Goal: Task Accomplishment & Management: Manage account settings

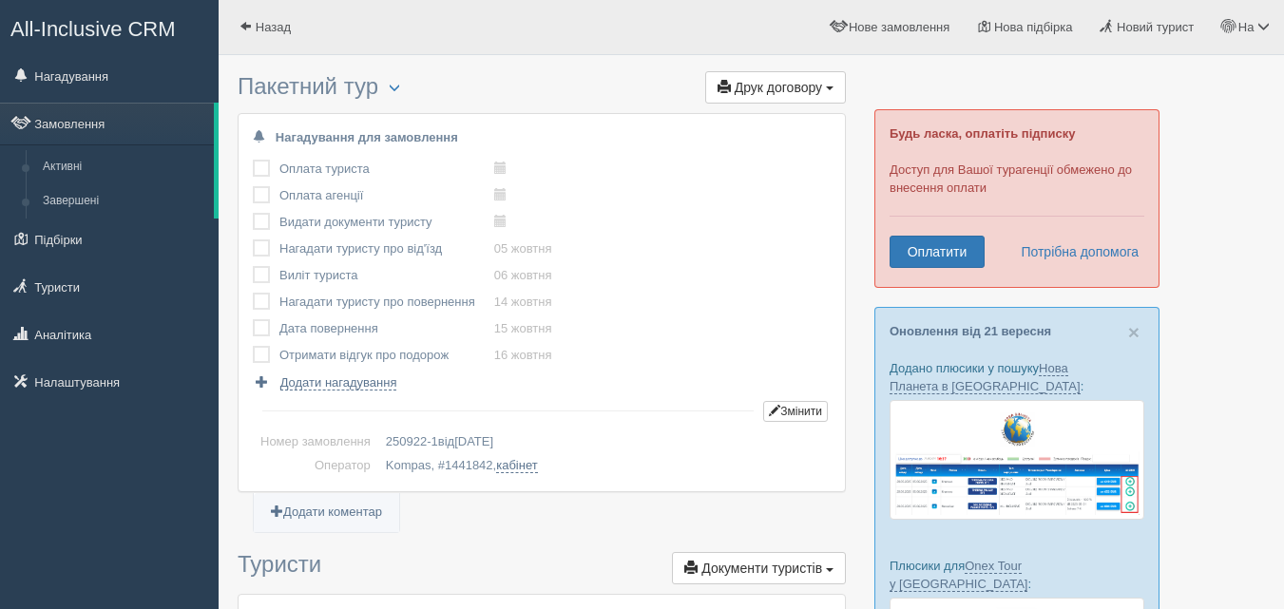
scroll to position [1378, 0]
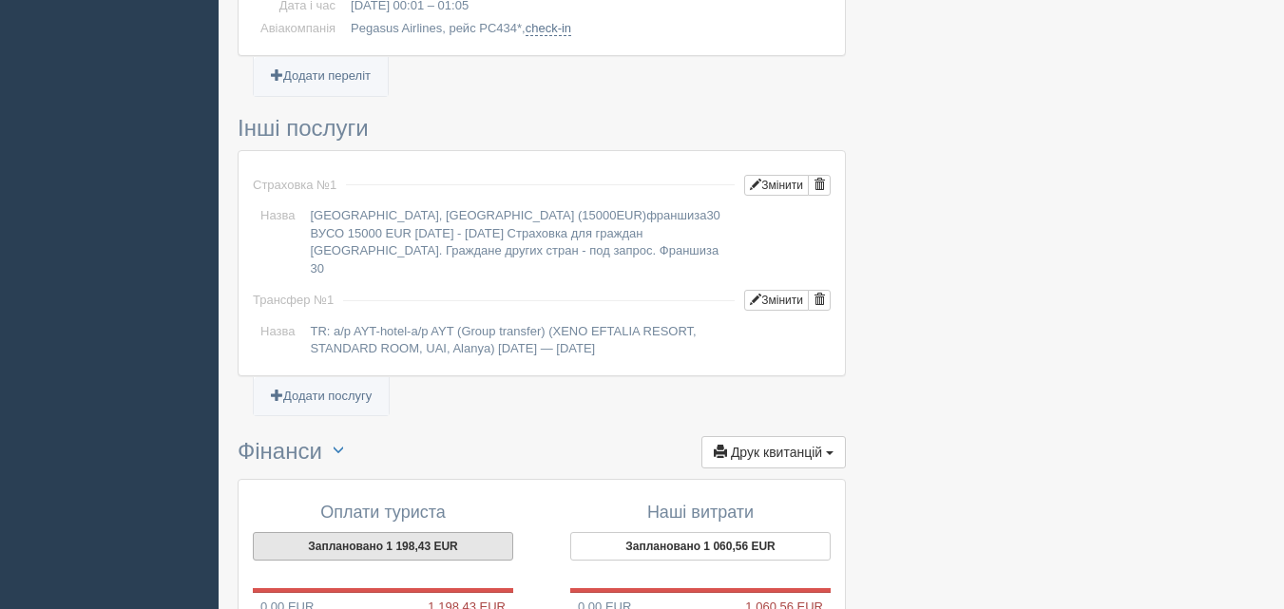
click at [451, 532] on button "Заплановано 1 198,43 EUR" at bounding box center [383, 546] width 260 height 29
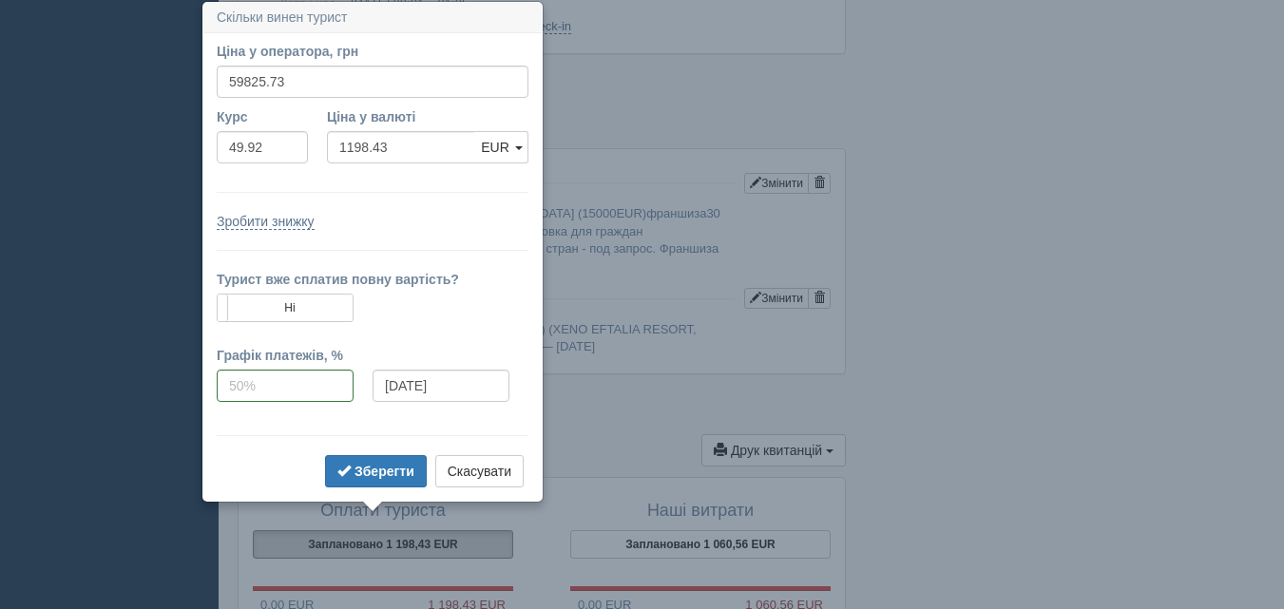
scroll to position [1381, 0]
click at [313, 309] on label "Ні" at bounding box center [285, 307] width 135 height 27
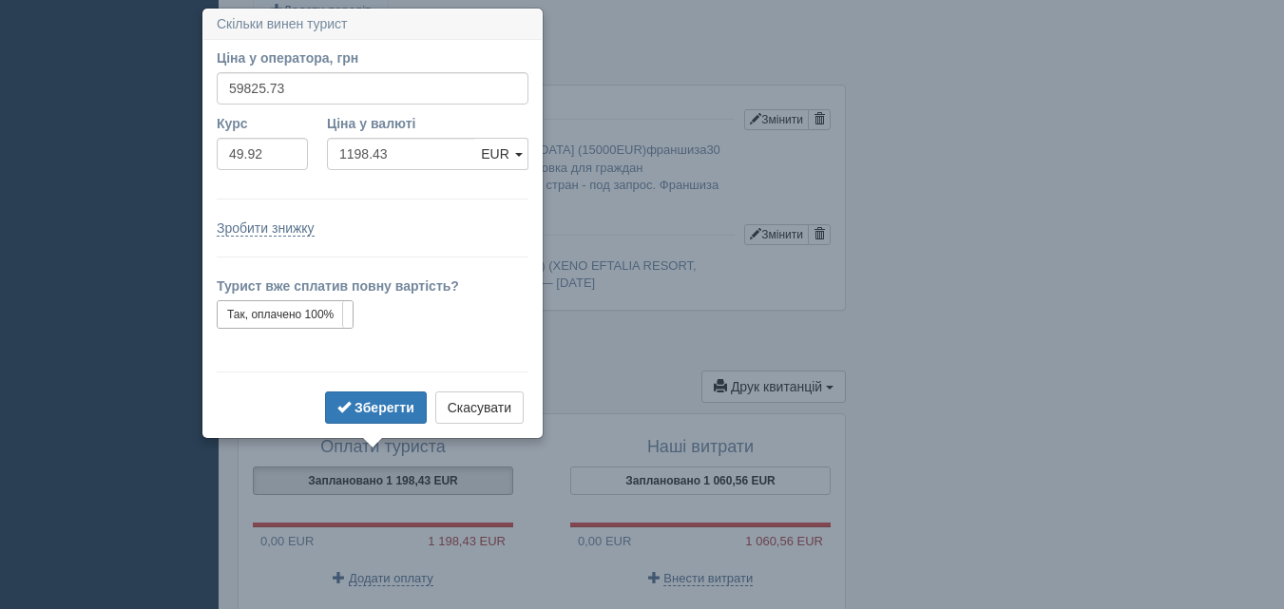
scroll to position [1451, 0]
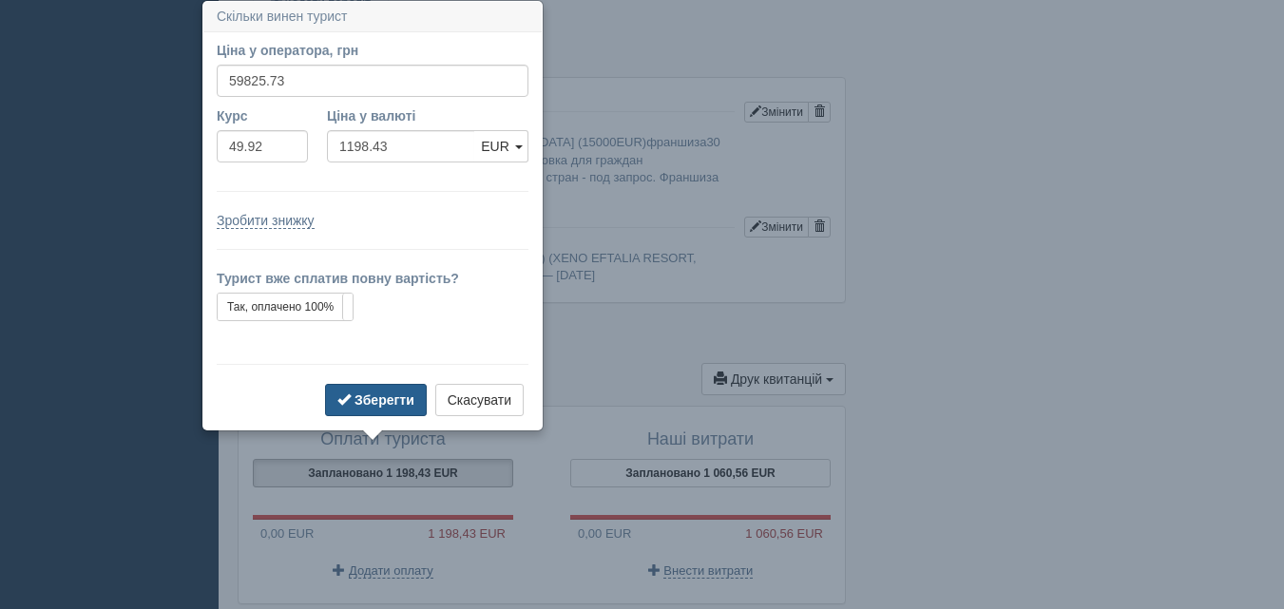
click at [362, 401] on b "Зберегти" at bounding box center [384, 399] width 60 height 15
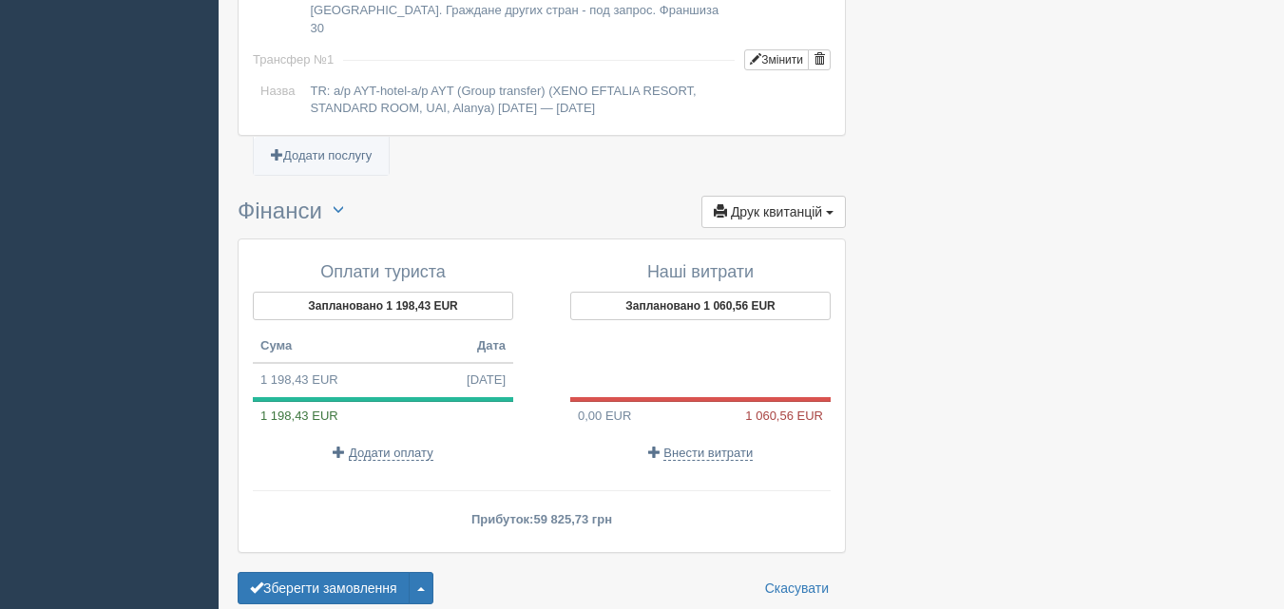
scroll to position [1691, 0]
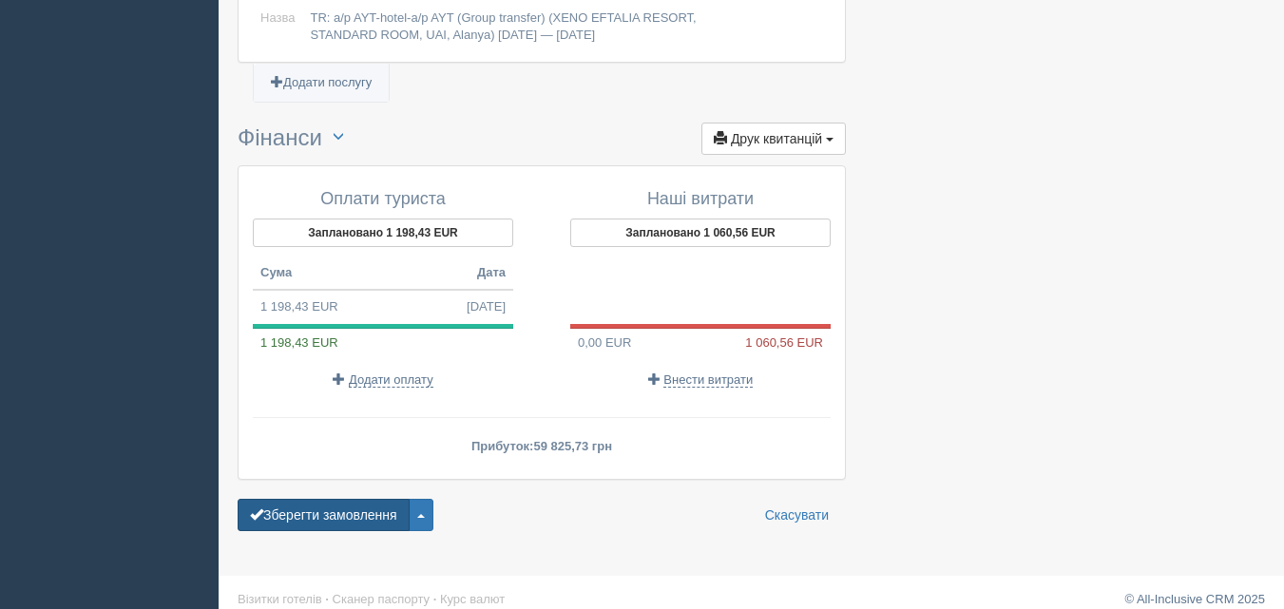
click at [370, 508] on button "Зберегти замовлення" at bounding box center [324, 515] width 172 height 32
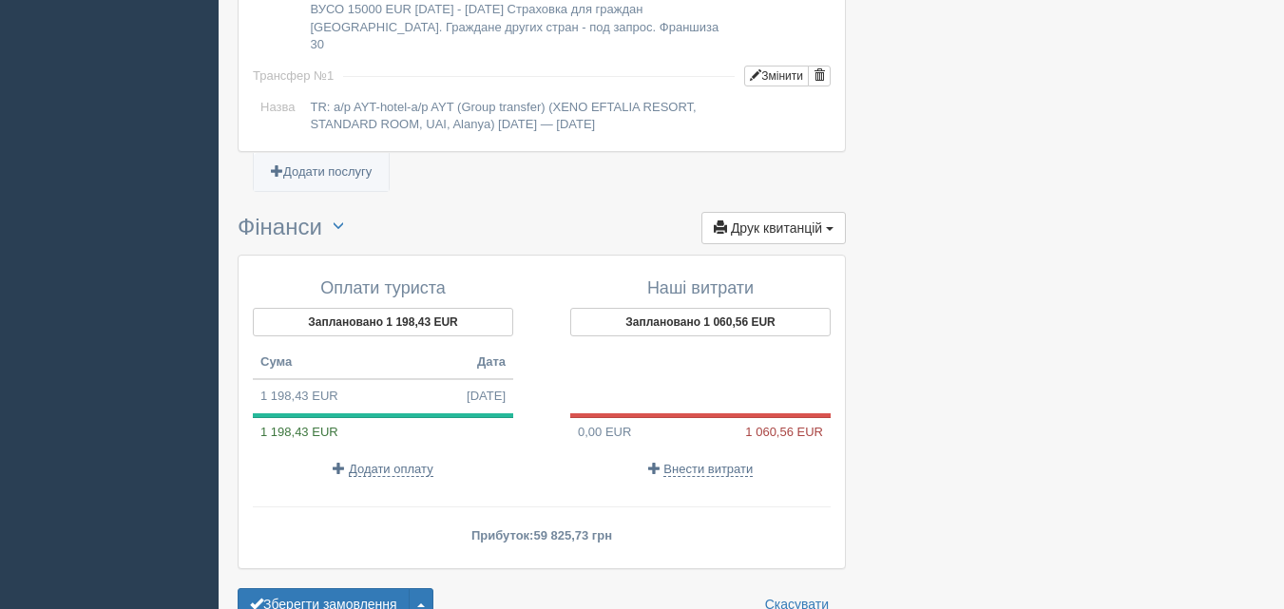
scroll to position [1714, 0]
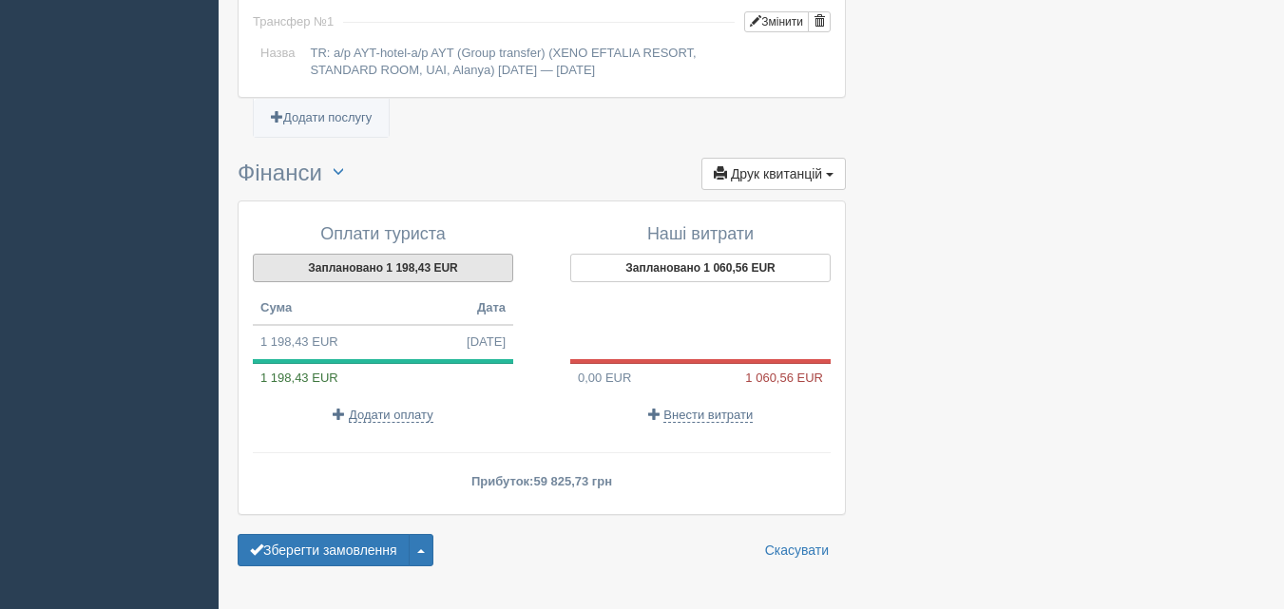
click at [493, 254] on button "Заплановано 1 198,43 EUR" at bounding box center [383, 268] width 260 height 29
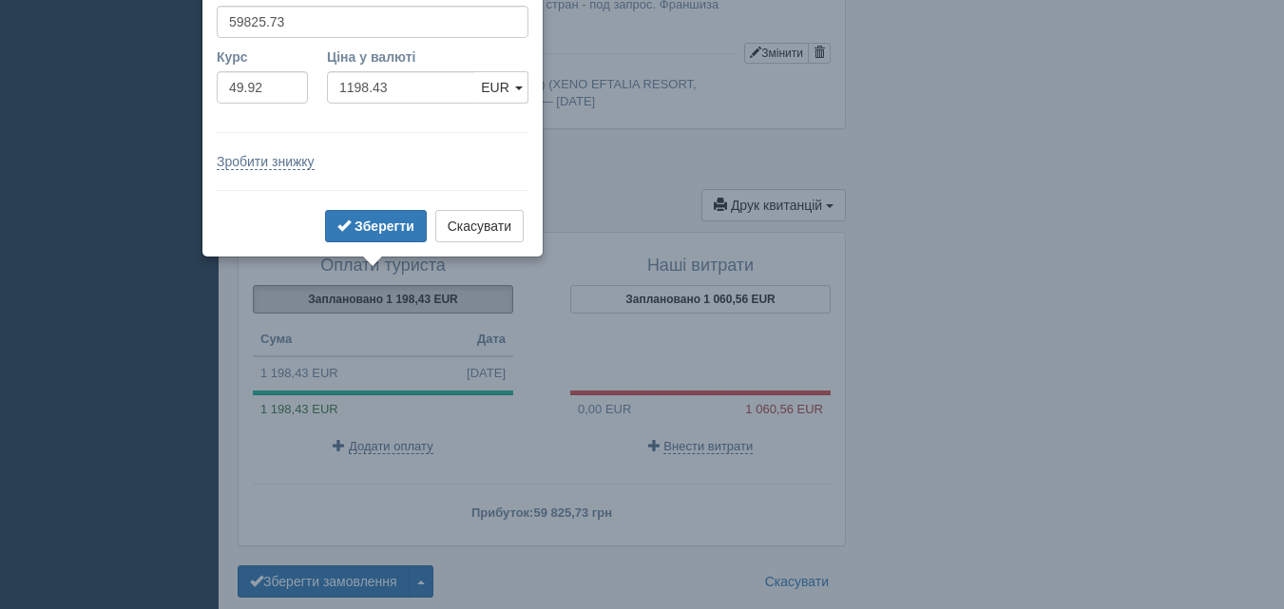
scroll to position [1624, 0]
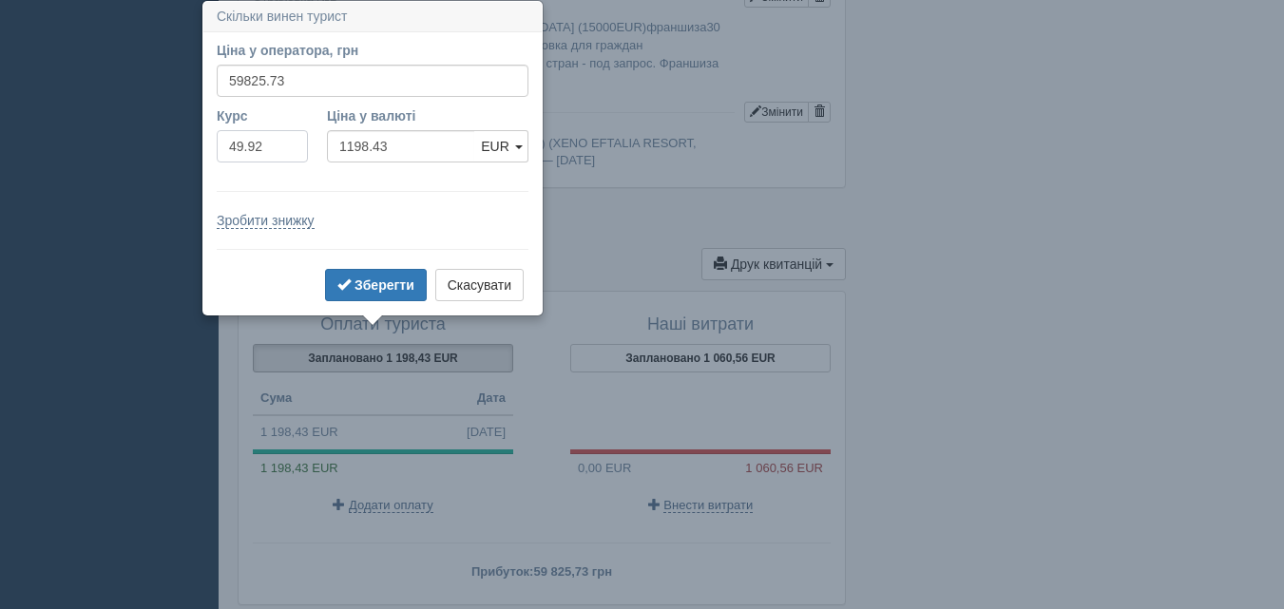
click at [287, 134] on input "49.92" at bounding box center [262, 146] width 91 height 32
click at [415, 140] on input "Ціна у валюті" at bounding box center [401, 146] width 148 height 32
click at [364, 280] on b "Зберегти" at bounding box center [384, 284] width 60 height 15
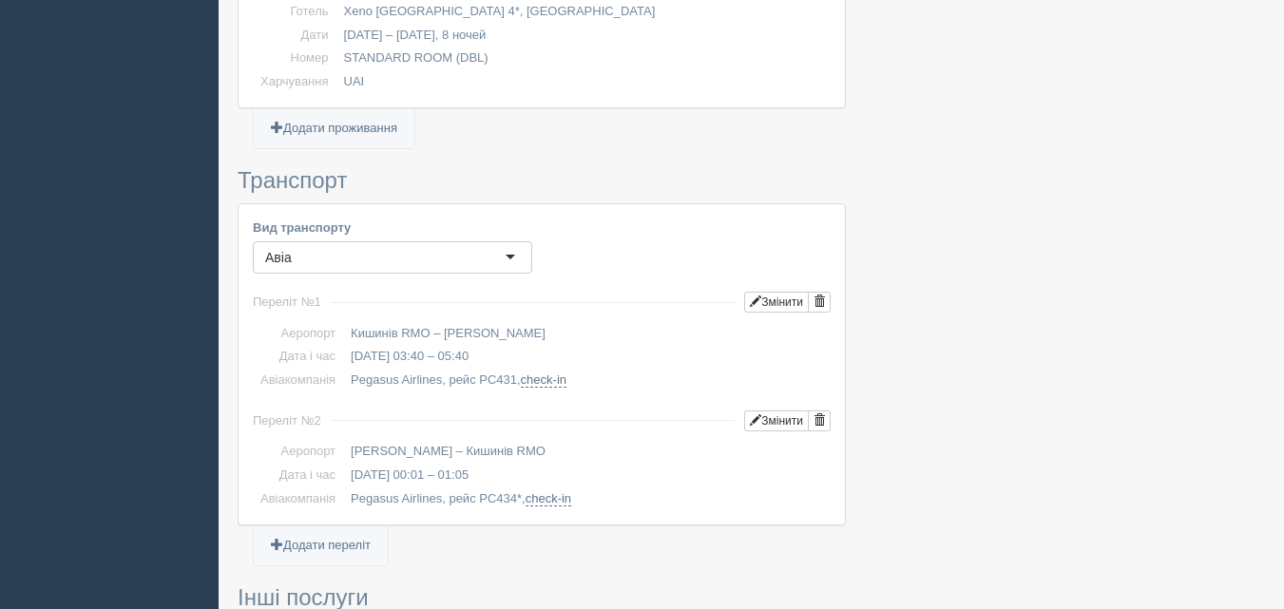
scroll to position [1539, 0]
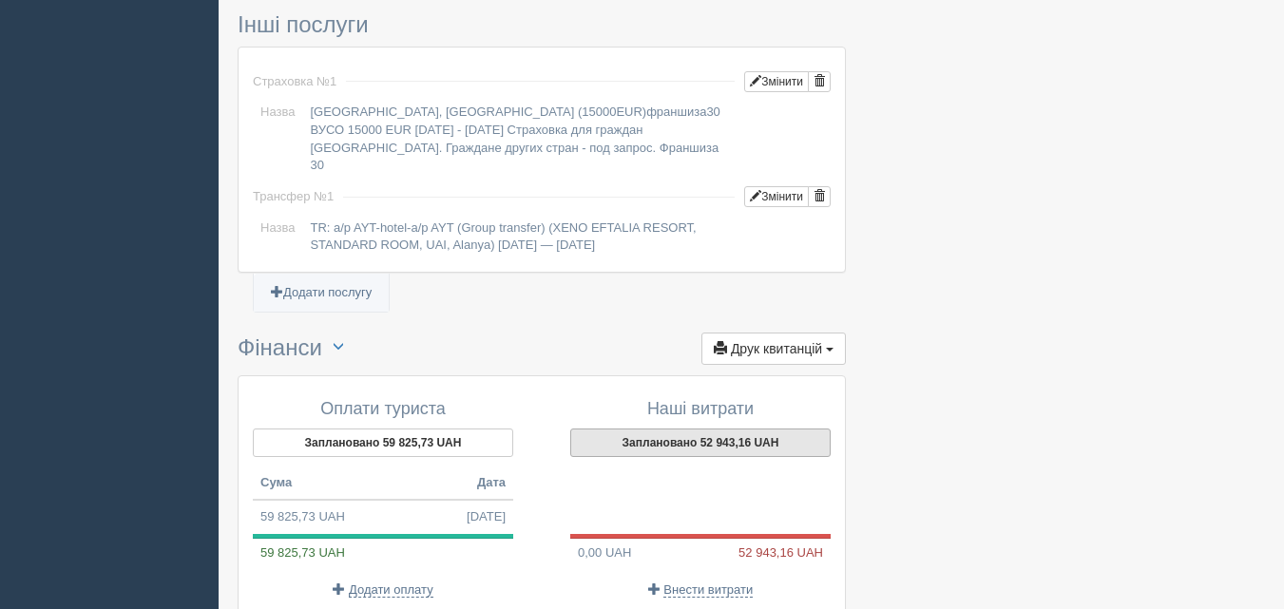
click at [714, 429] on button "Заплановано 52 943,16 UAH" at bounding box center [700, 443] width 260 height 29
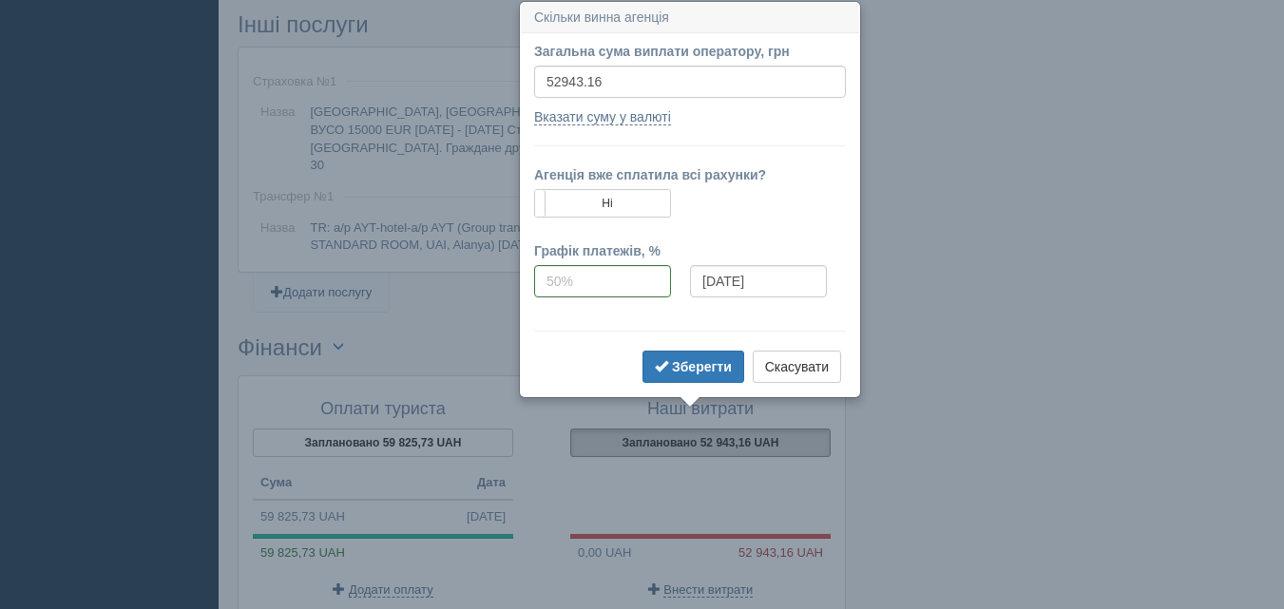
scroll to position [1540, 0]
click at [667, 74] on input "52943.16" at bounding box center [690, 81] width 312 height 32
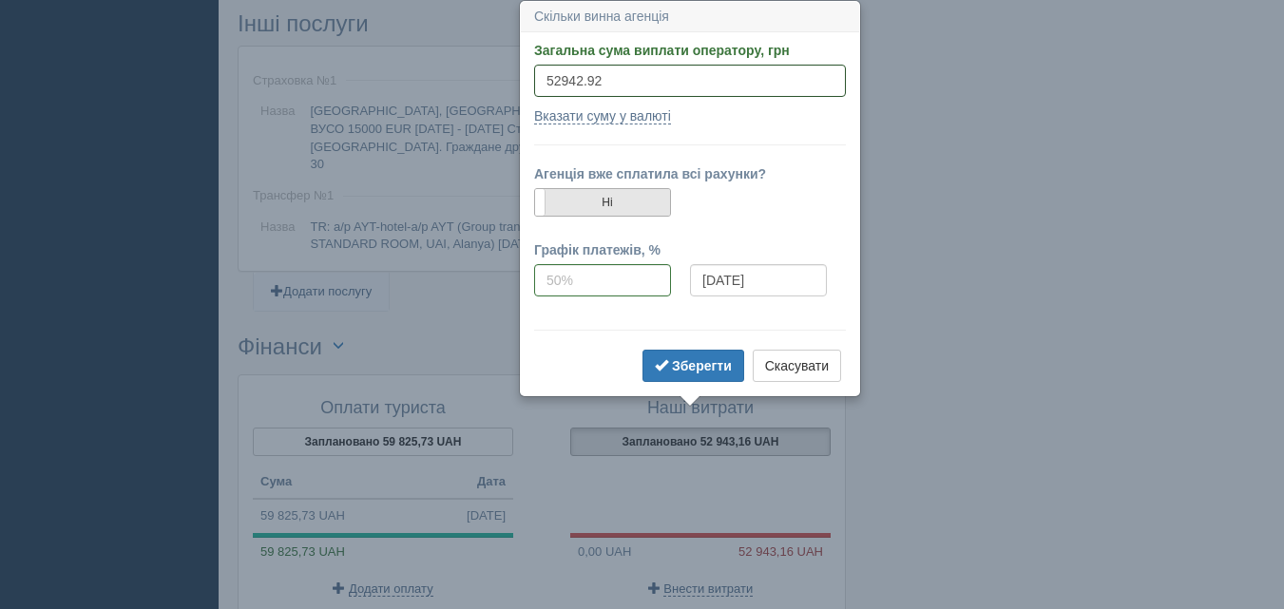
type input "52942.92"
click at [658, 206] on label "Ні" at bounding box center [602, 202] width 135 height 27
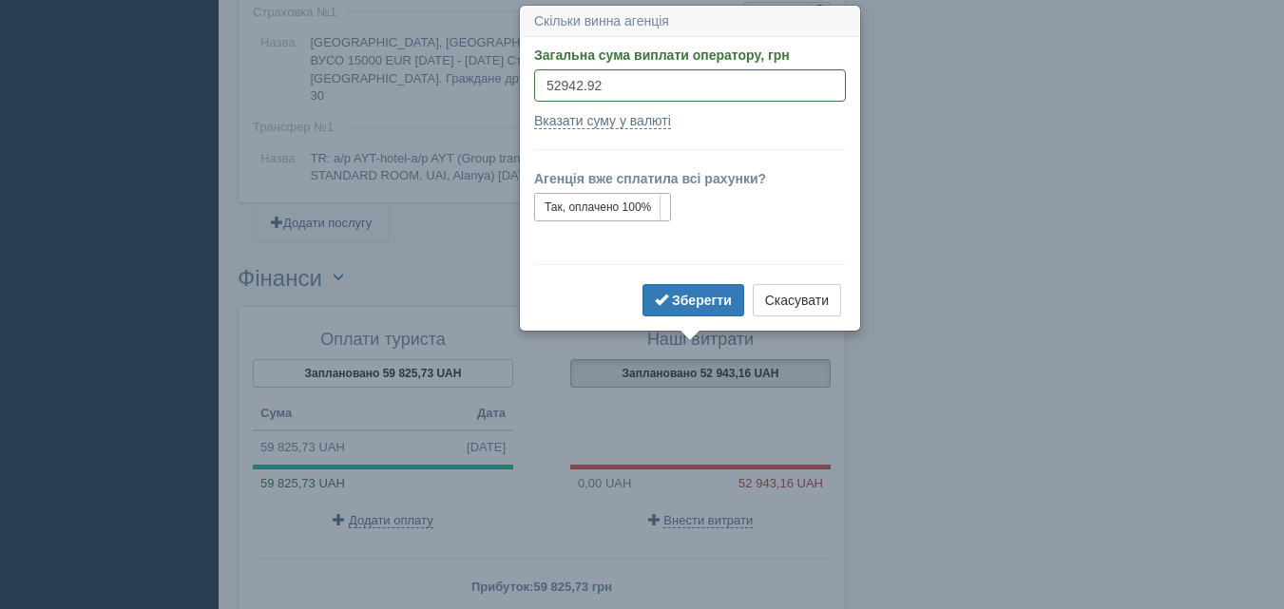
scroll to position [1613, 0]
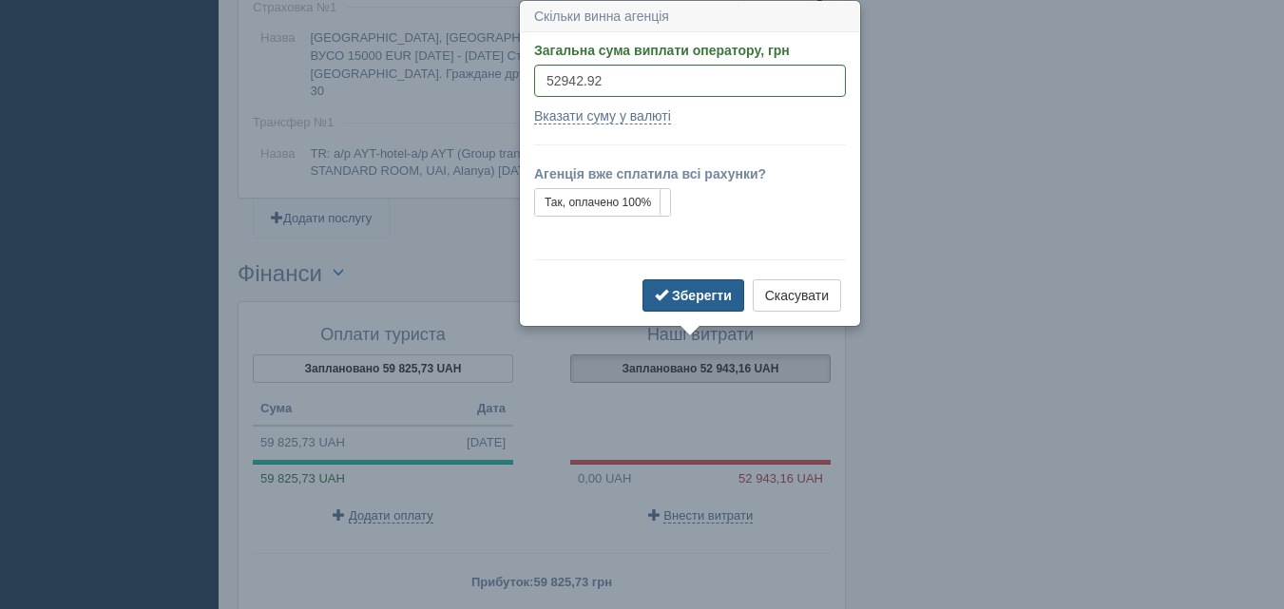
click at [682, 295] on b "Зберегти" at bounding box center [702, 295] width 60 height 15
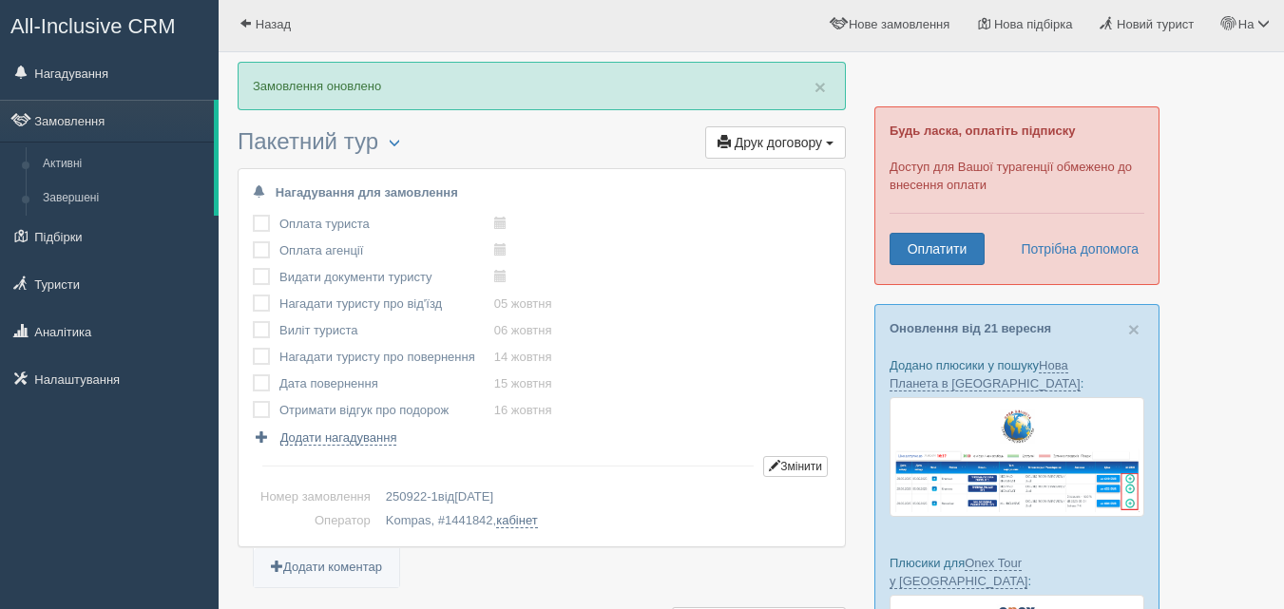
scroll to position [0, 0]
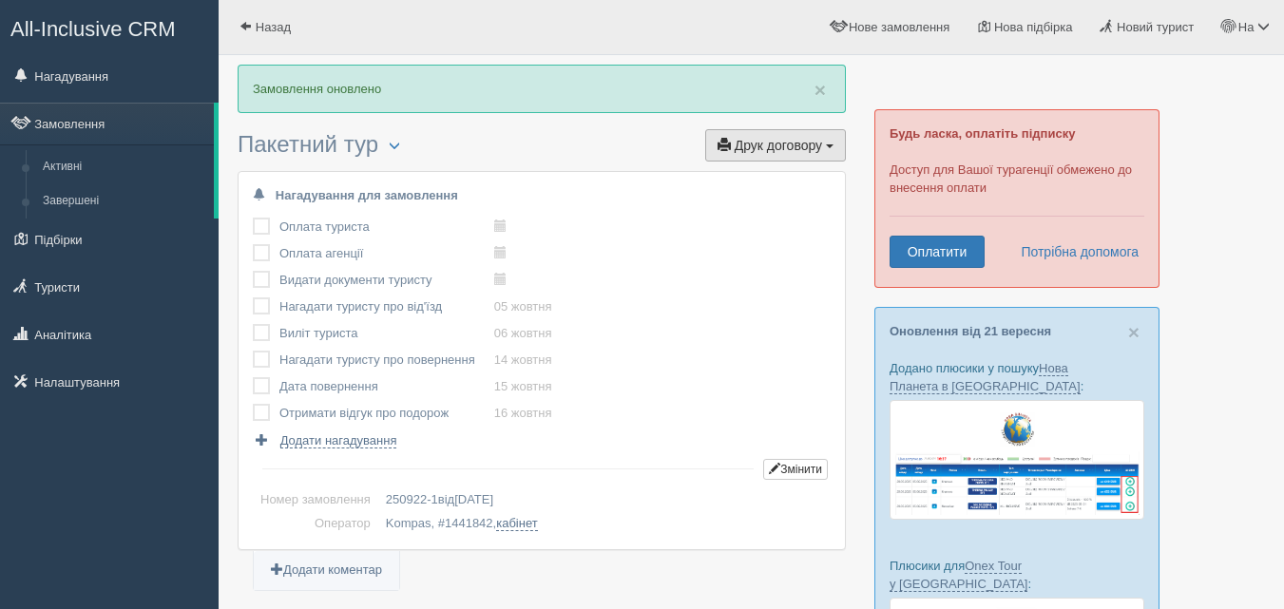
click at [733, 145] on button "Друк договору Друк" at bounding box center [775, 145] width 141 height 32
click at [748, 234] on link "Kompas" at bounding box center [770, 241] width 150 height 31
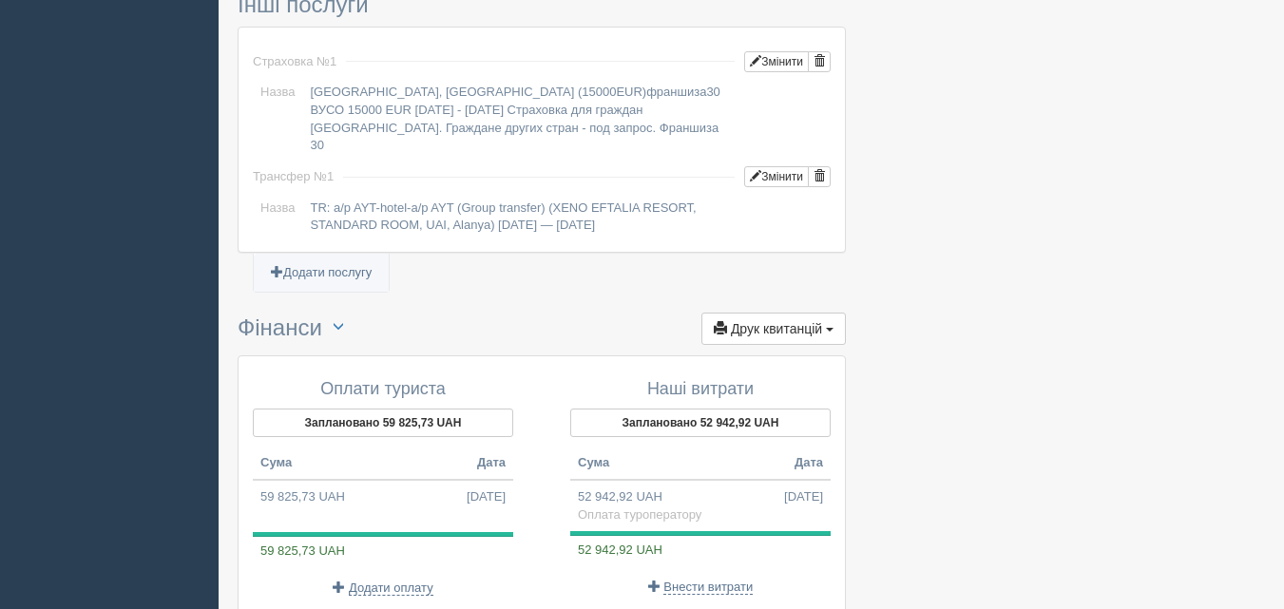
scroll to position [1587, 0]
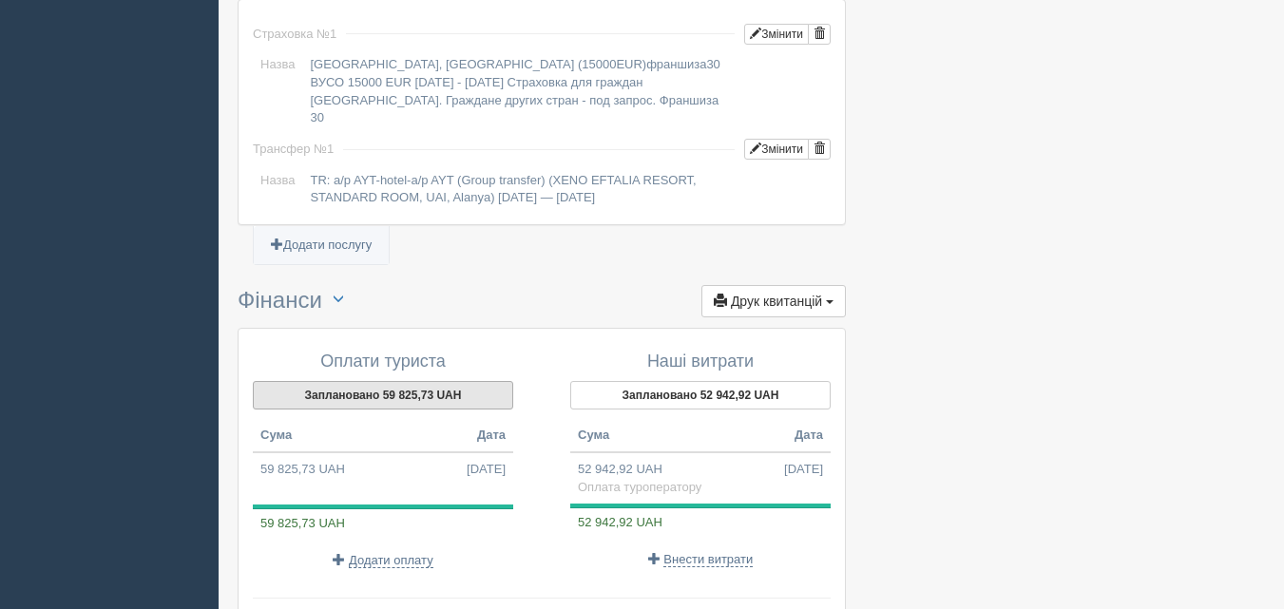
click at [434, 381] on button "Заплановано 59 825,73 UAH" at bounding box center [383, 395] width 260 height 29
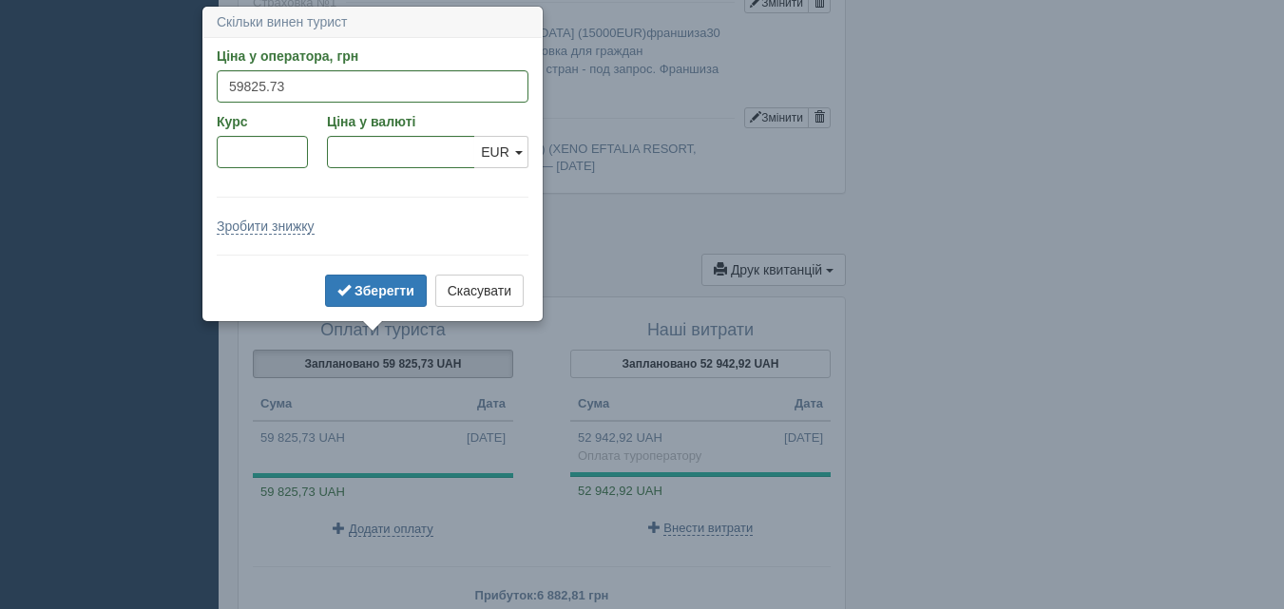
scroll to position [1624, 0]
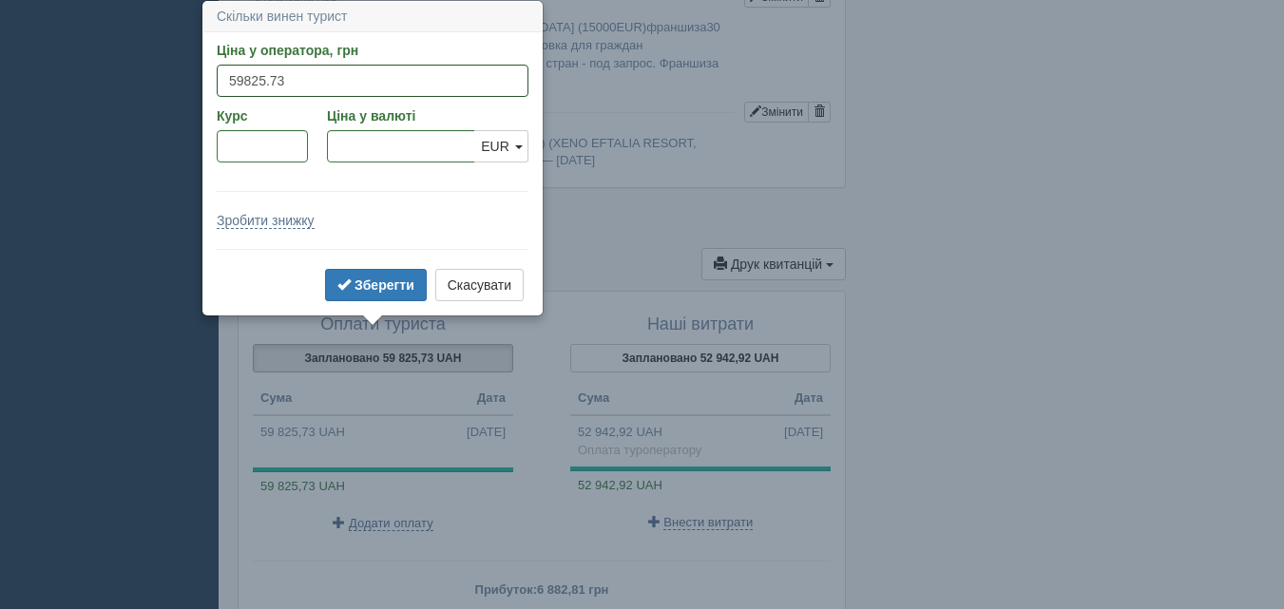
click at [345, 83] on input "59825.73" at bounding box center [373, 81] width 312 height 32
type input "59825"
click at [372, 291] on b "Зберегти" at bounding box center [384, 284] width 60 height 15
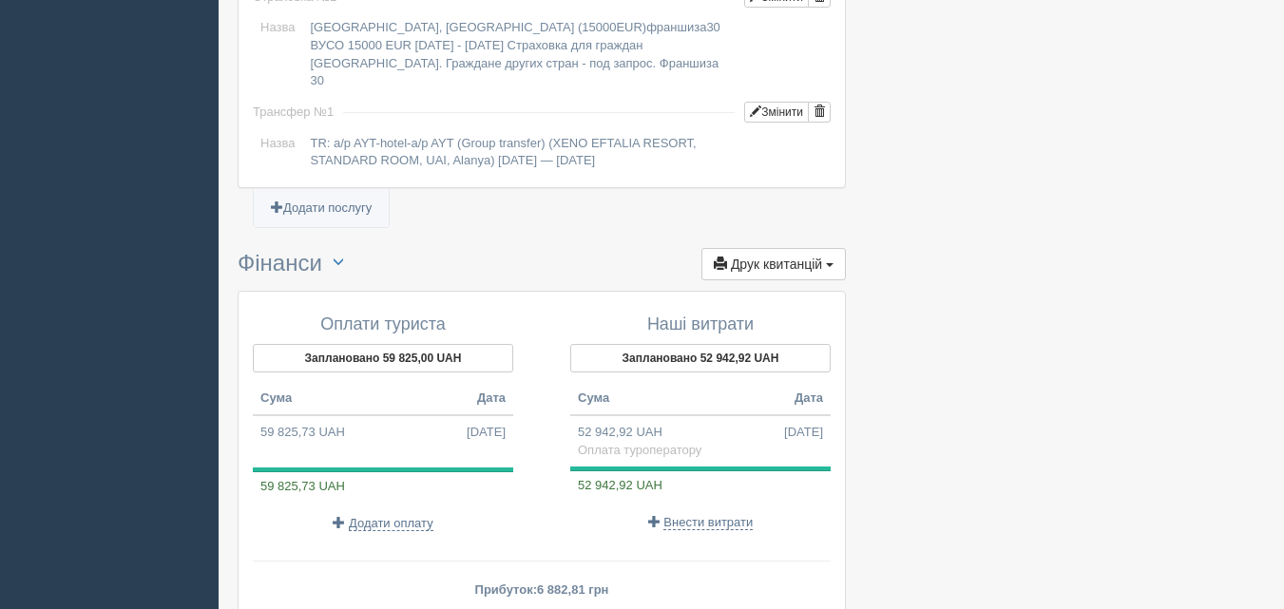
scroll to position [1767, 0]
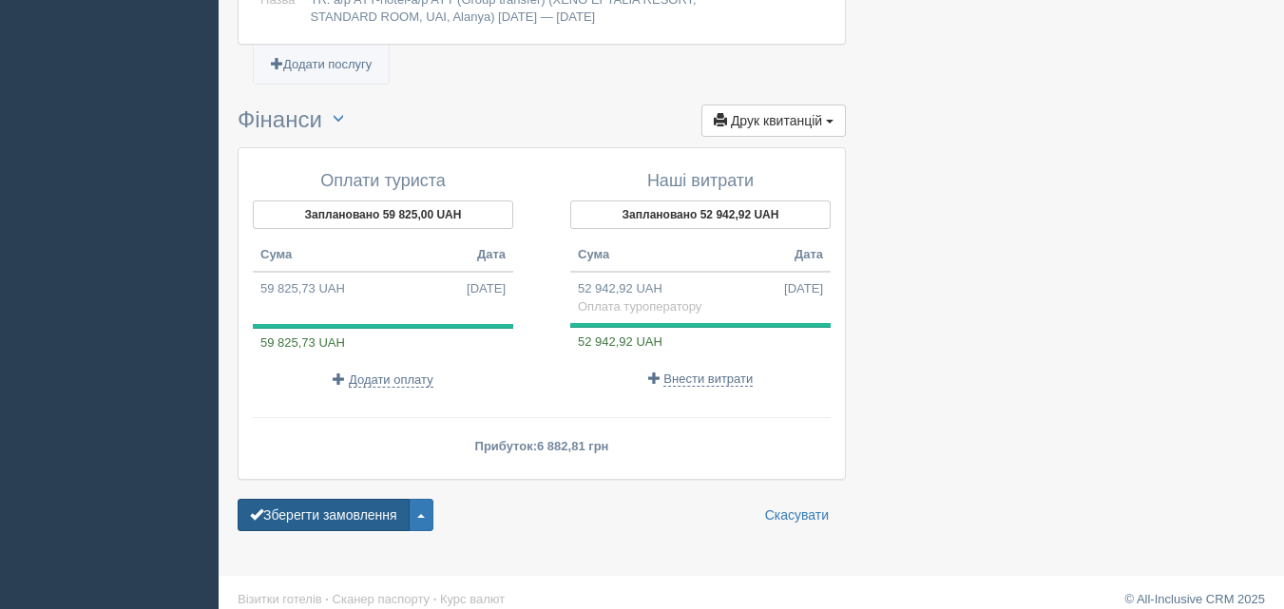
click at [360, 499] on button "Зберегти замовлення" at bounding box center [324, 515] width 172 height 32
